Goal: Download file/media

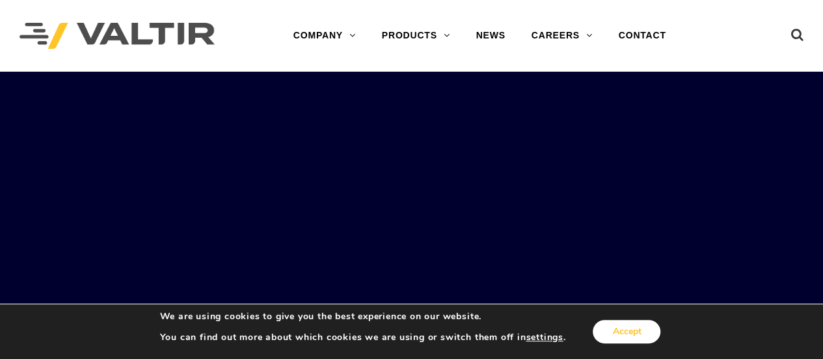
click at [635, 326] on button "Accept" at bounding box center [627, 331] width 68 height 23
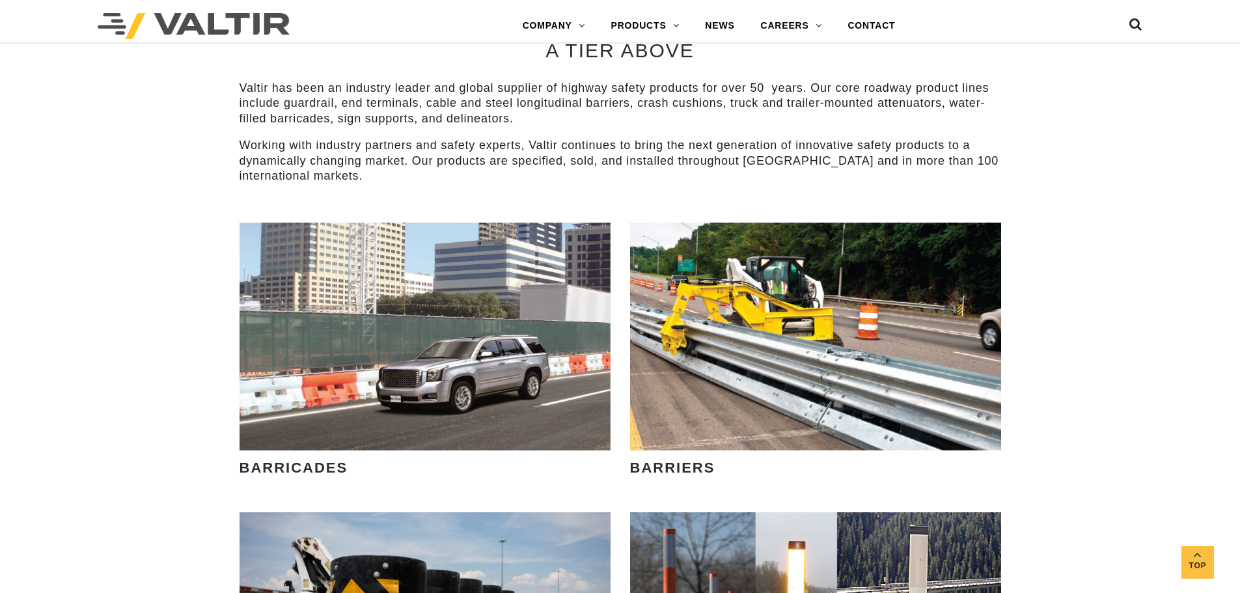
scroll to position [651, 0]
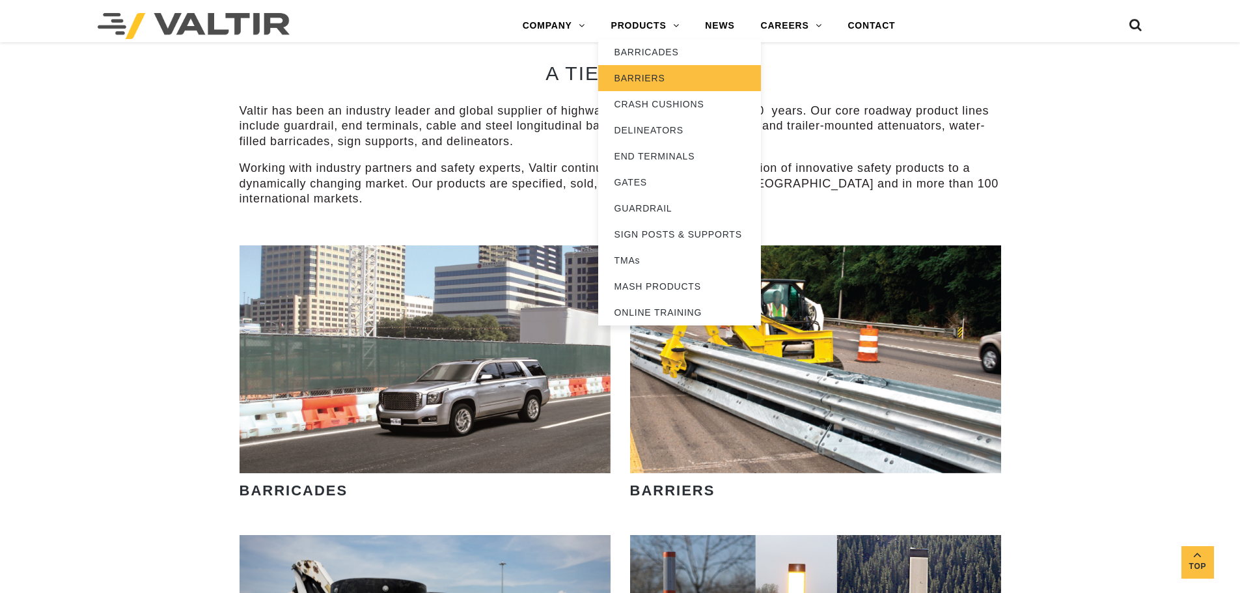
click at [646, 83] on link "BARRIERS" at bounding box center [679, 78] width 163 height 26
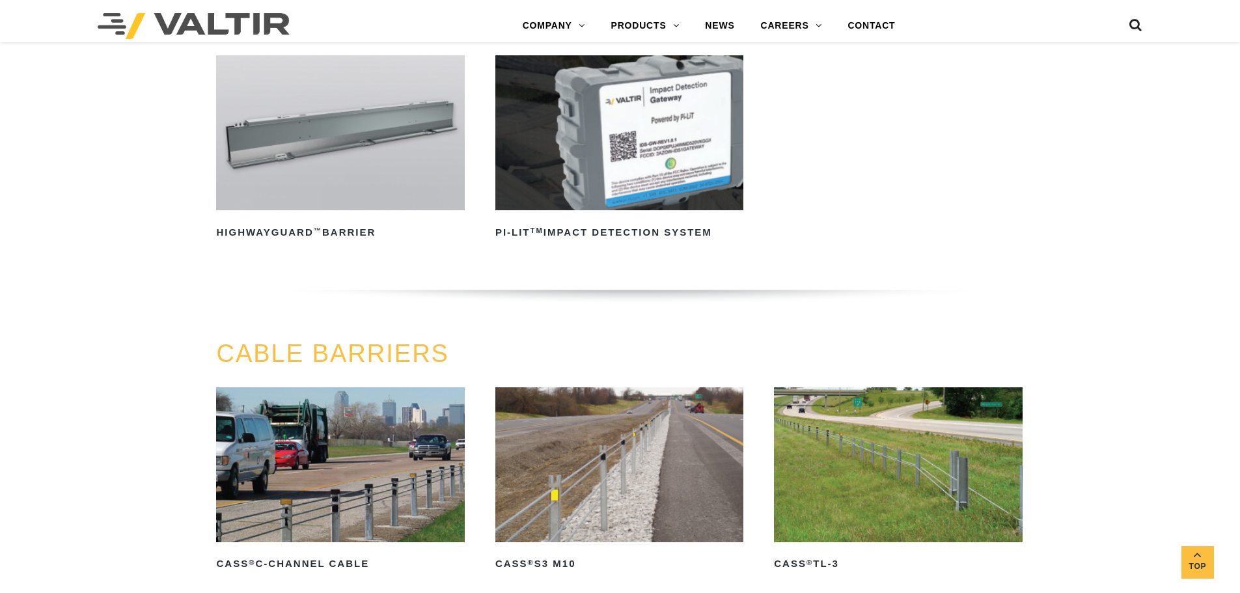
scroll to position [456, 0]
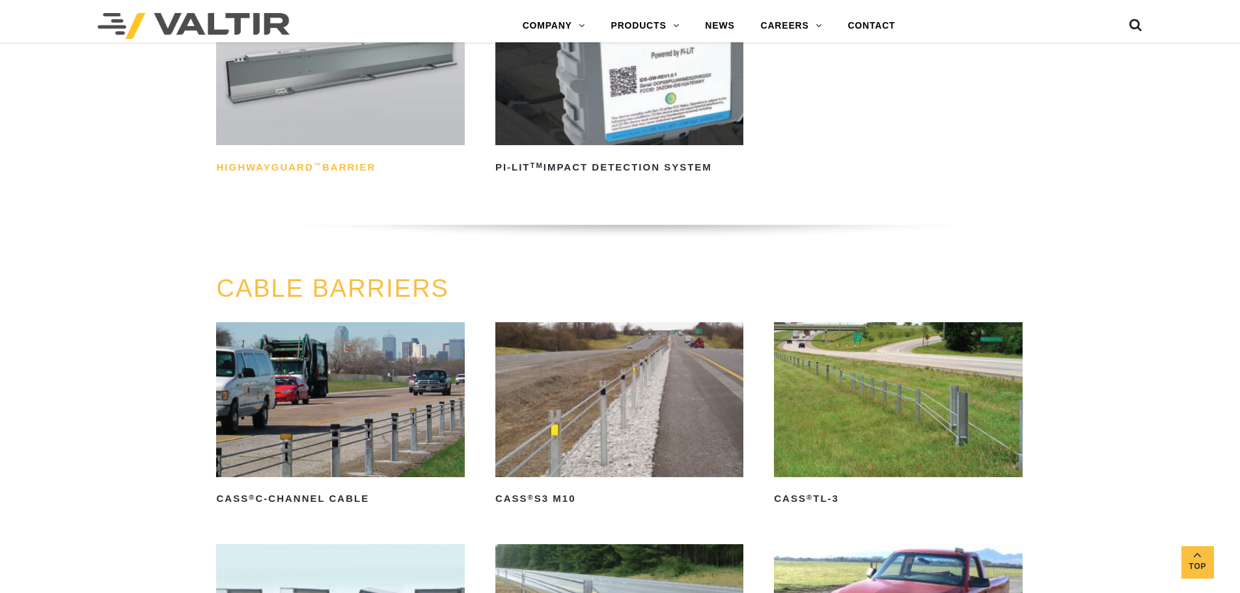
click at [342, 169] on h2 "HighwayGuard ™ Barrier" at bounding box center [340, 167] width 248 height 21
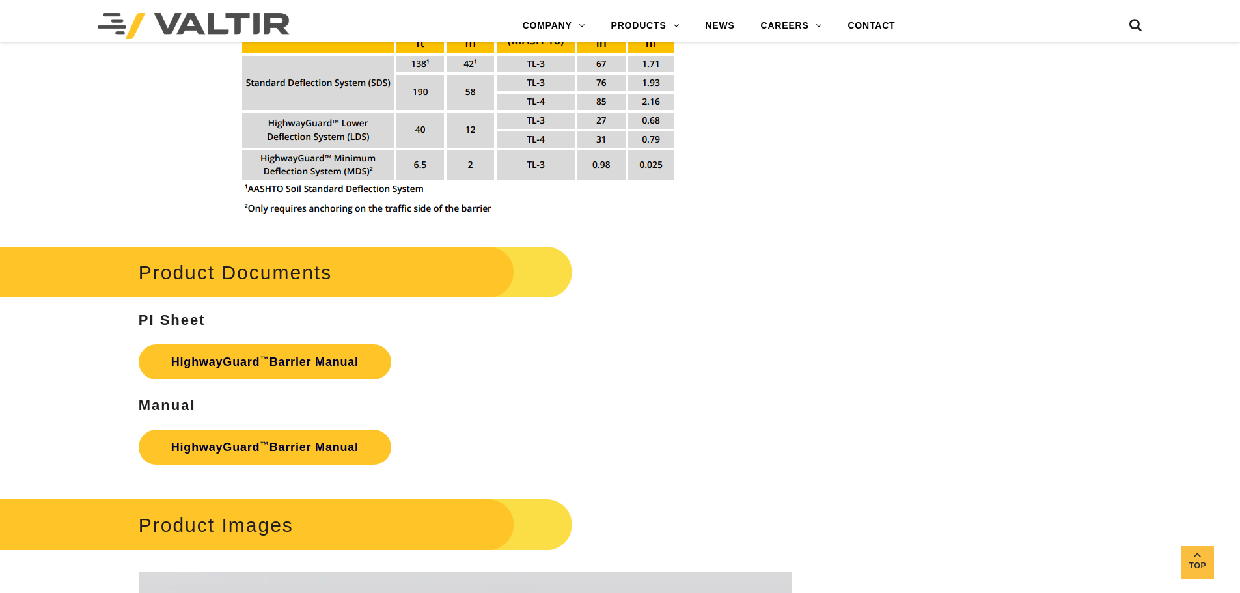
scroll to position [1692, 0]
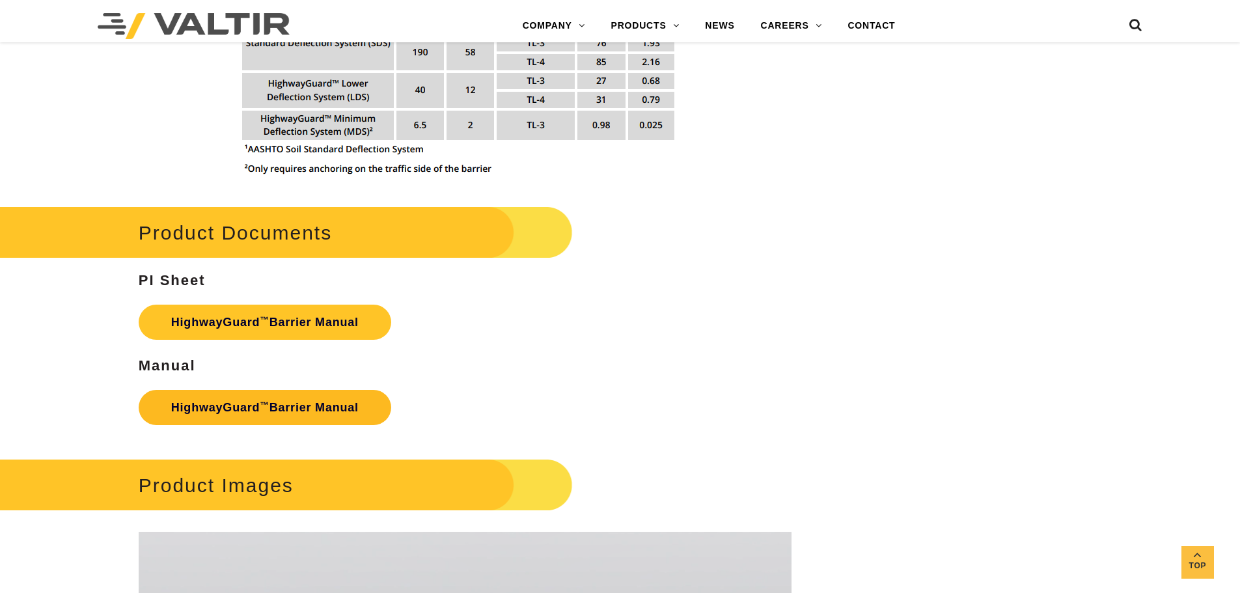
click at [298, 411] on link "HighwayGuard ™ Barrier Manual" at bounding box center [265, 407] width 252 height 35
